Goal: Task Accomplishment & Management: Manage account settings

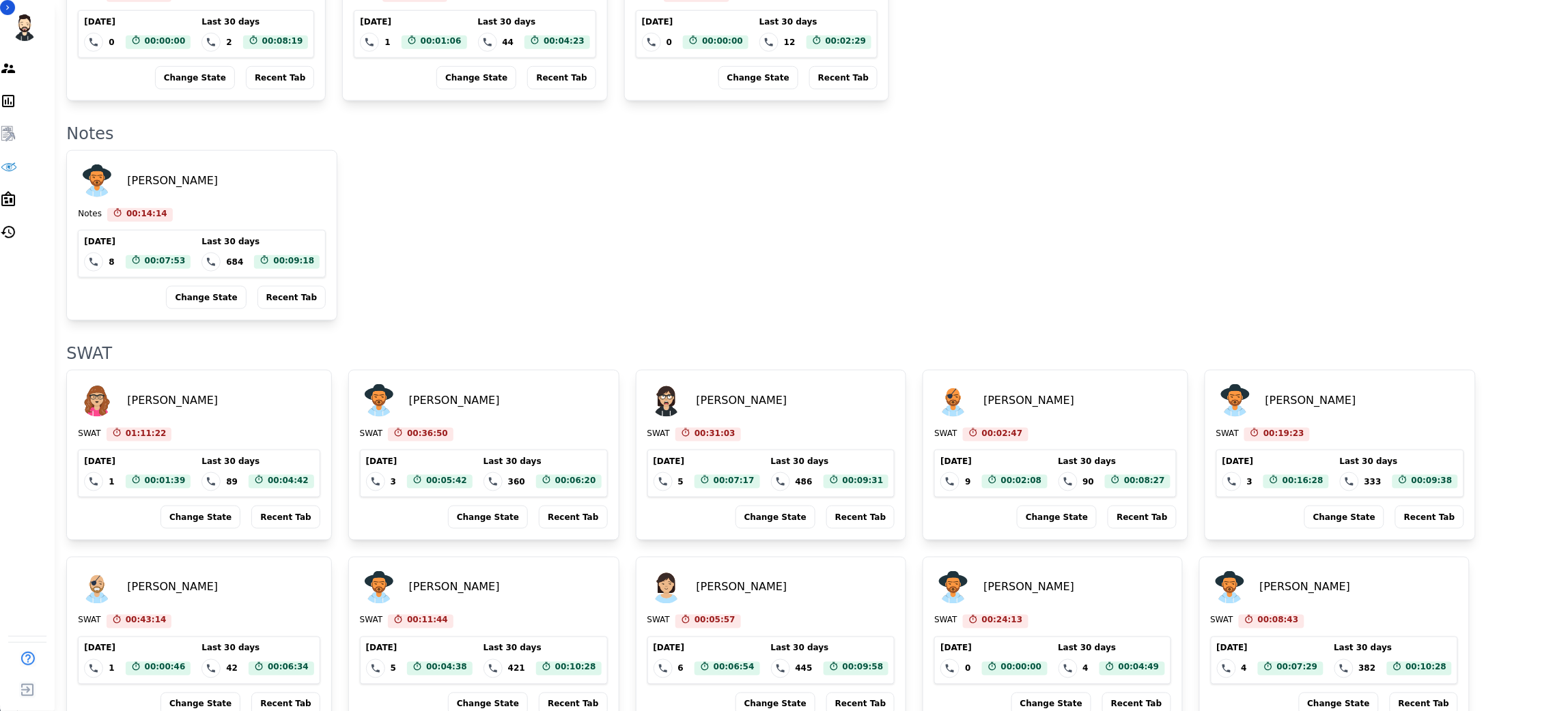
scroll to position [2295, 0]
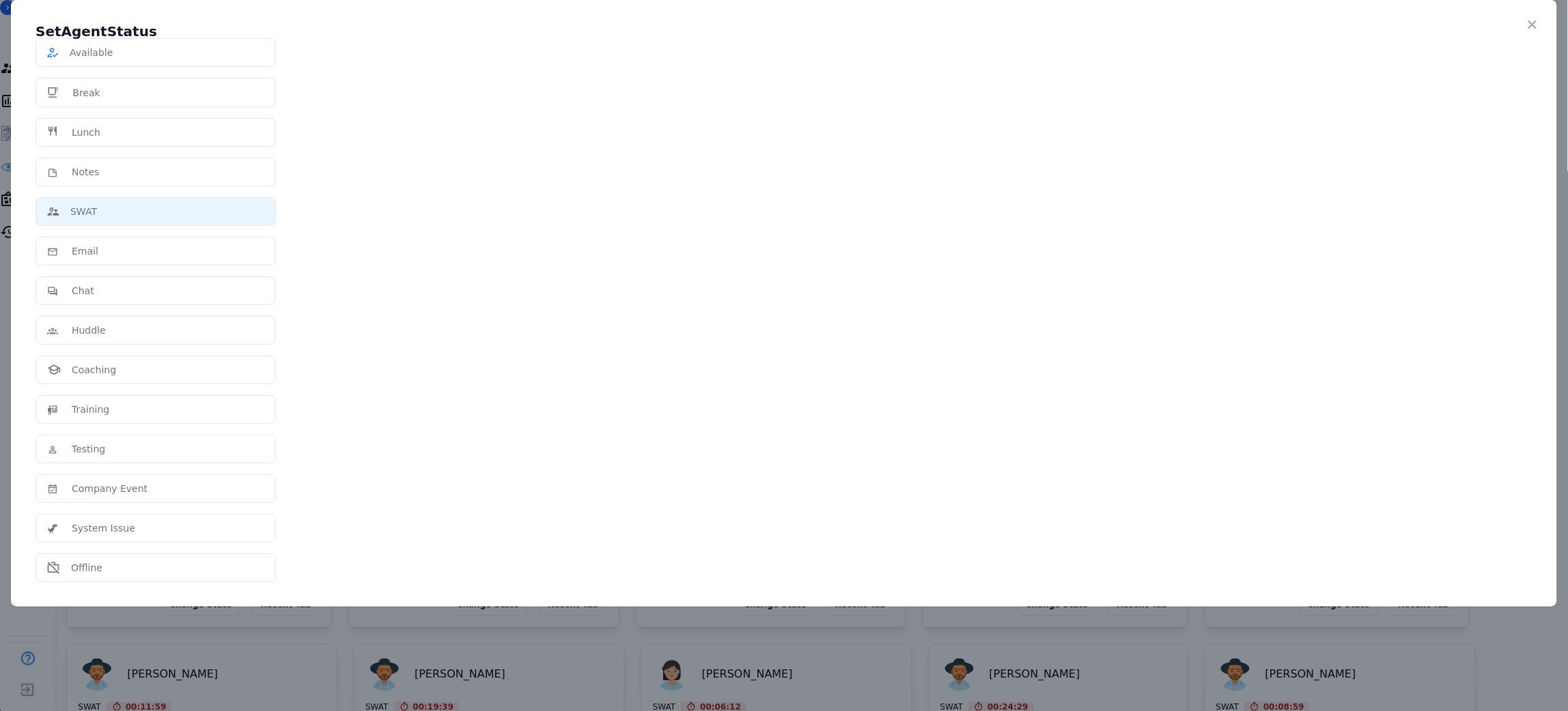
click at [112, 59] on p "Available" at bounding box center [91, 52] width 43 height 14
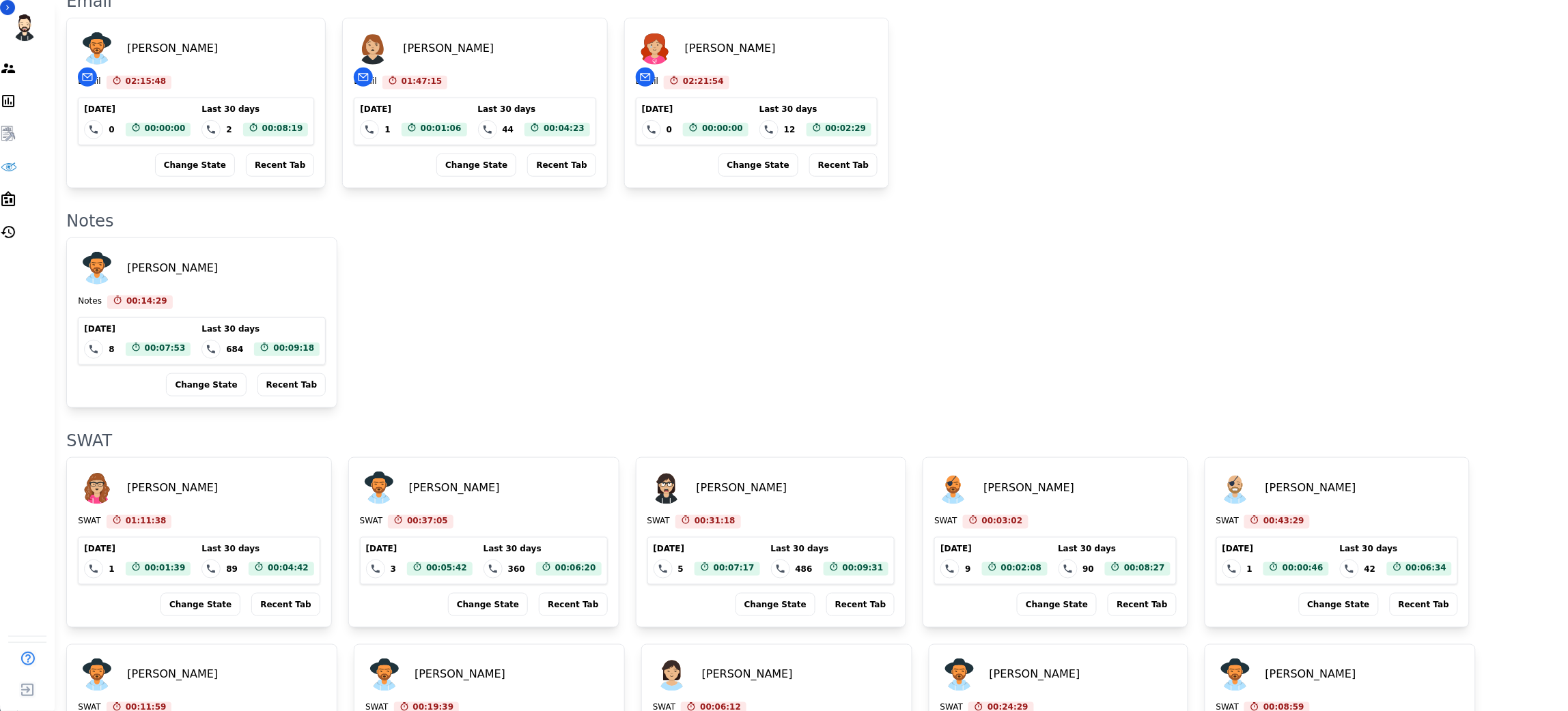
scroll to position [2101, 0]
